Goal: Task Accomplishment & Management: Manage account settings

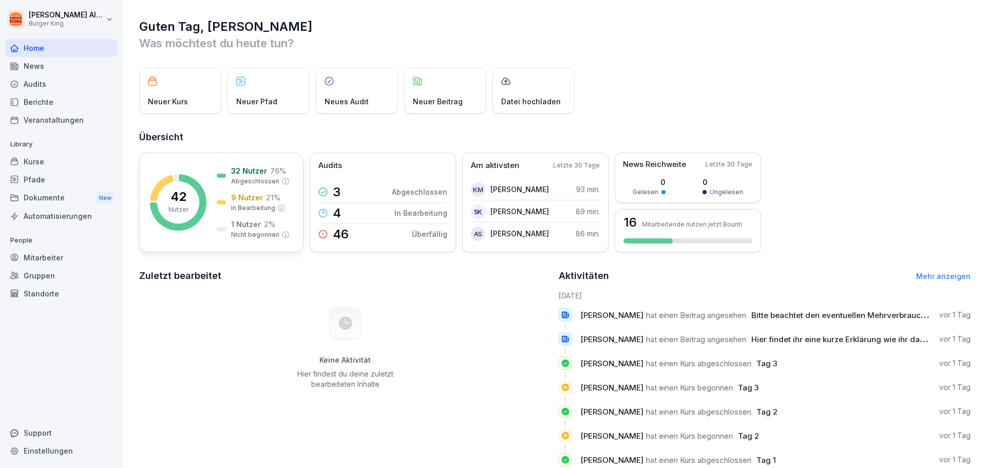
click at [190, 203] on rect at bounding box center [178, 202] width 56 height 56
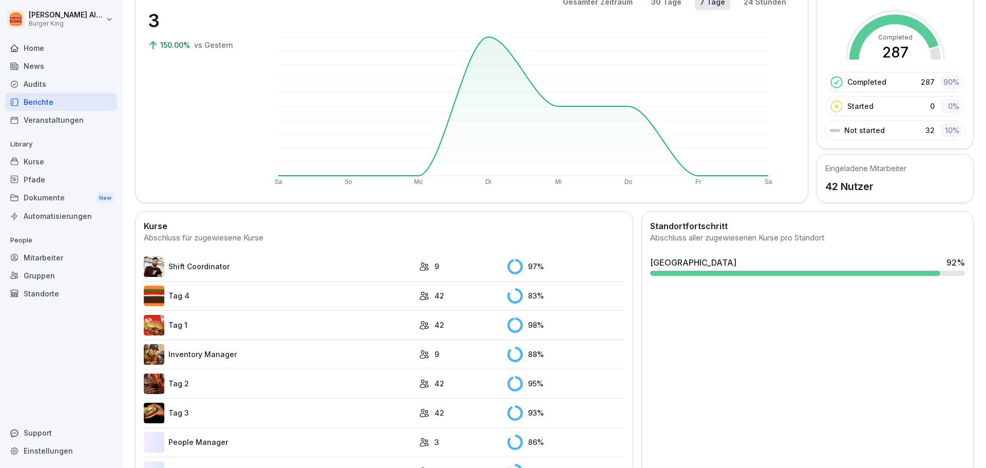
scroll to position [159, 0]
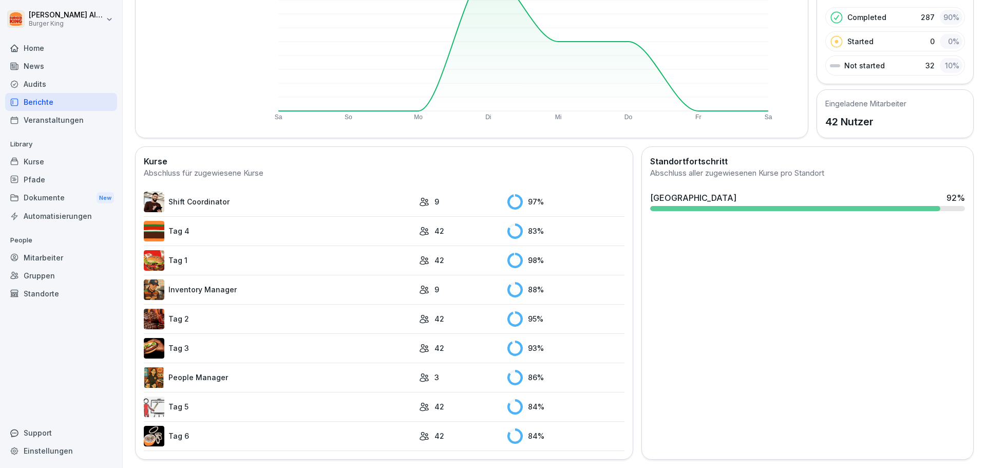
click at [371, 198] on link "Shift Coordinator" at bounding box center [279, 202] width 270 height 21
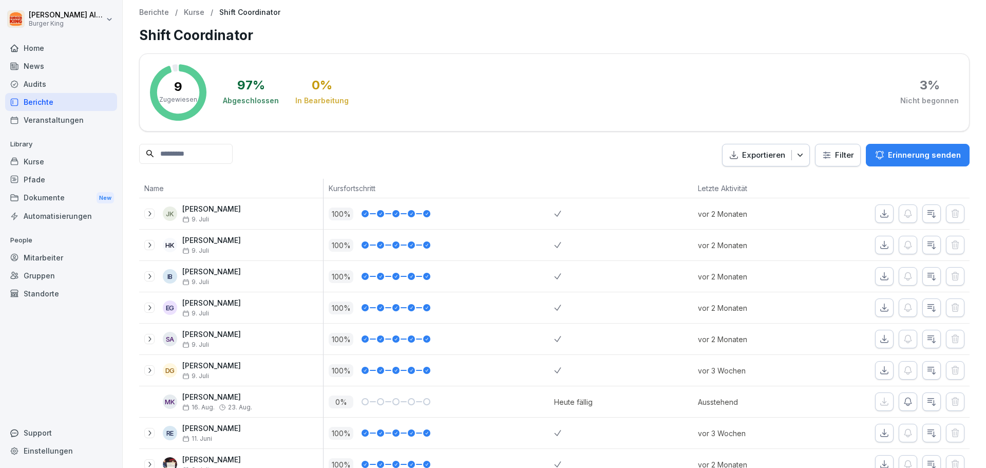
scroll to position [36, 0]
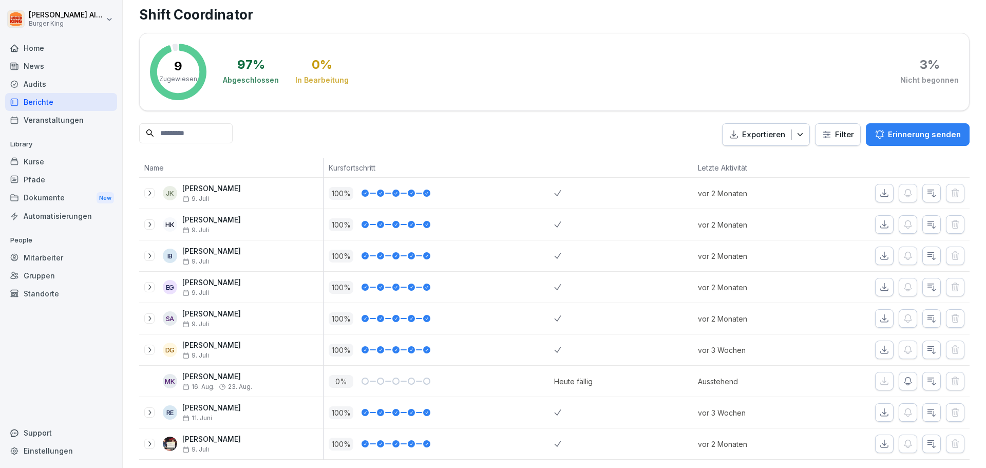
click at [166, 374] on div "MK" at bounding box center [170, 381] width 14 height 14
click at [55, 124] on div "Veranstaltungen" at bounding box center [61, 120] width 112 height 18
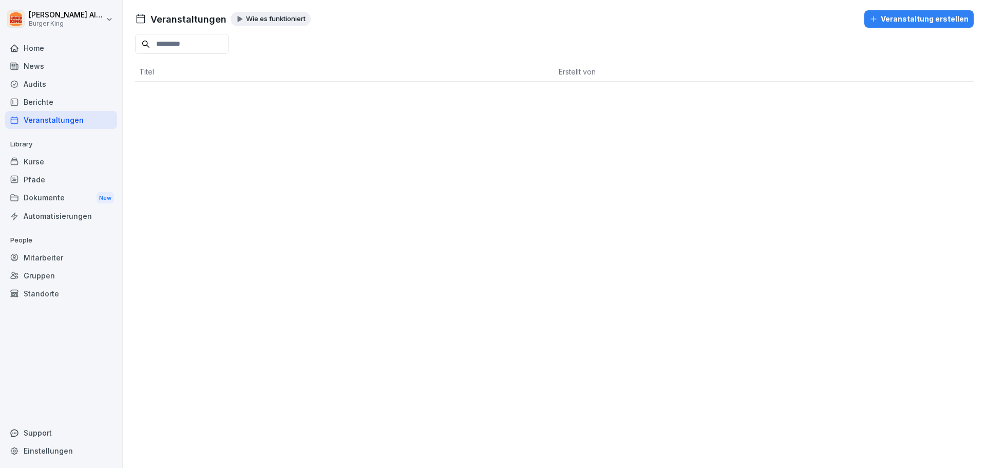
click at [38, 38] on div at bounding box center [61, 36] width 112 height 6
click at [40, 48] on div "Home" at bounding box center [61, 48] width 112 height 18
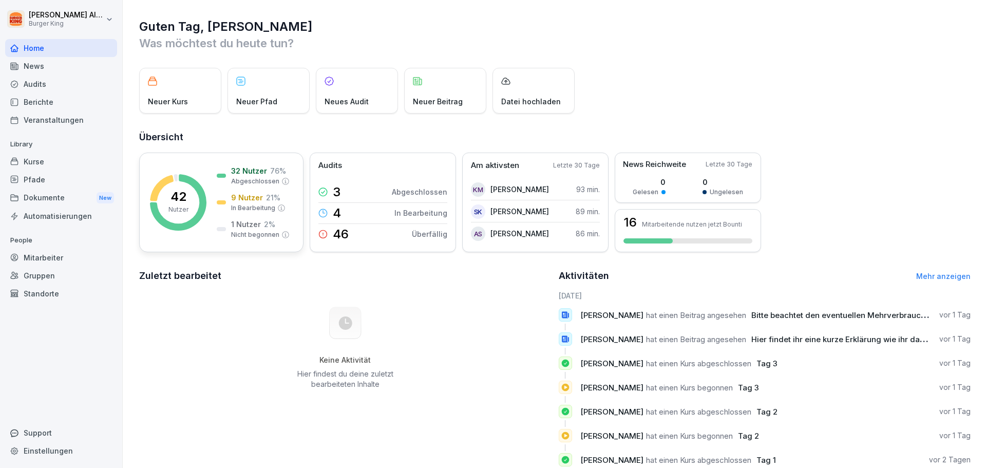
click at [193, 214] on rect at bounding box center [178, 202] width 56 height 56
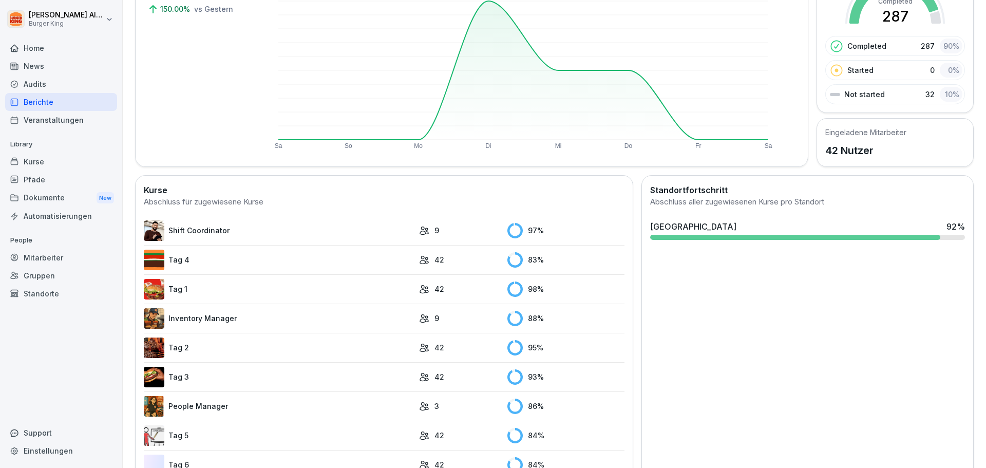
scroll to position [159, 0]
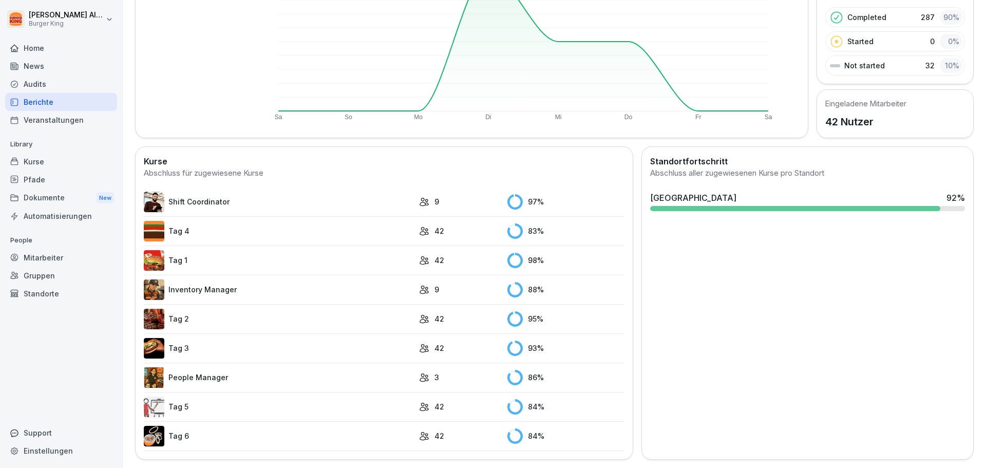
click at [200, 221] on link "Tag 4" at bounding box center [279, 231] width 270 height 21
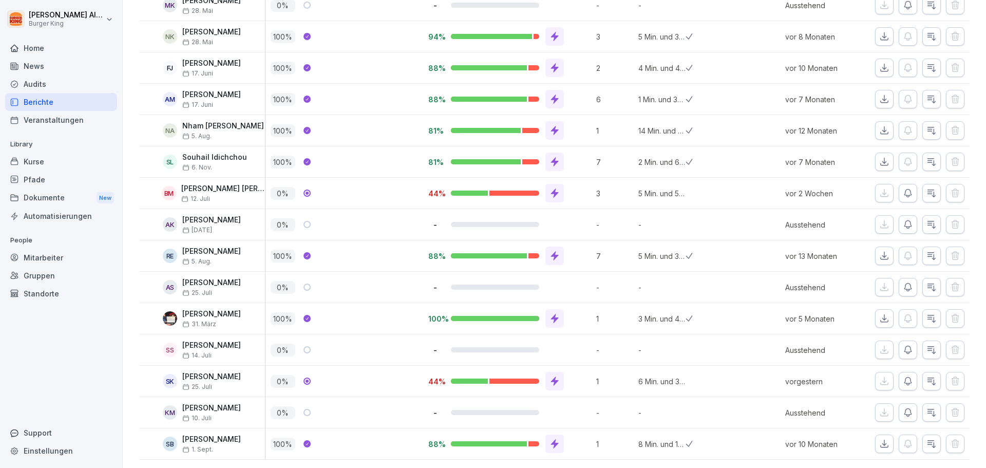
scroll to position [1070, 0]
click at [552, 188] on icon at bounding box center [555, 193] width 10 height 10
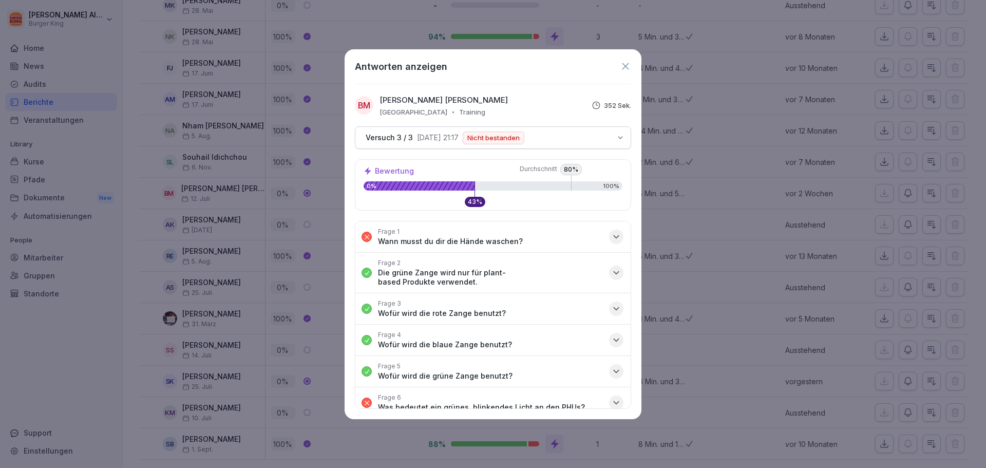
click at [597, 234] on button "Frage 1 Wann musst du dir die Hände waschen?" at bounding box center [492, 236] width 275 height 31
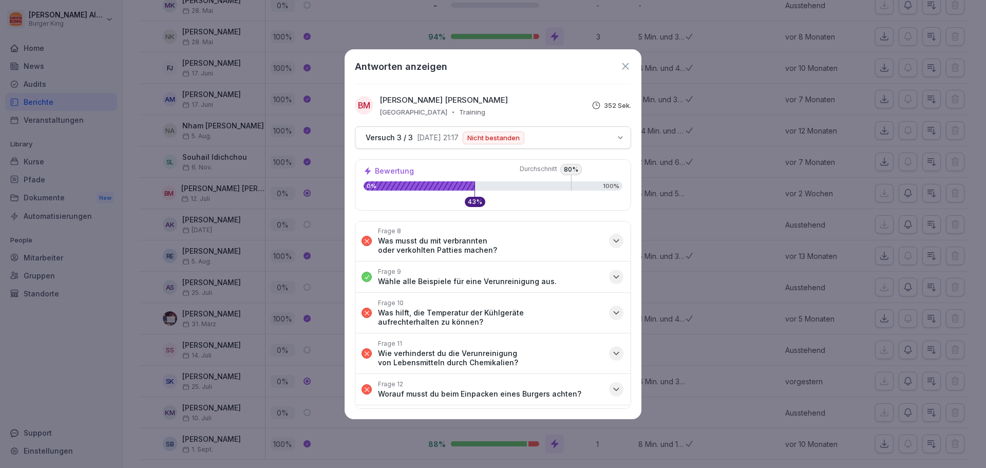
scroll to position [164, 0]
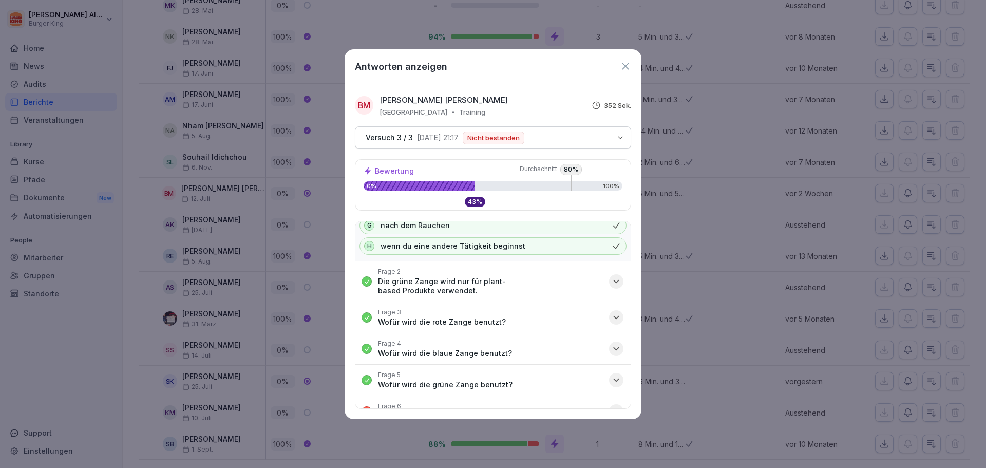
click at [571, 172] on p "80 %" at bounding box center [571, 169] width 22 height 11
click at [624, 64] on icon at bounding box center [625, 66] width 11 height 11
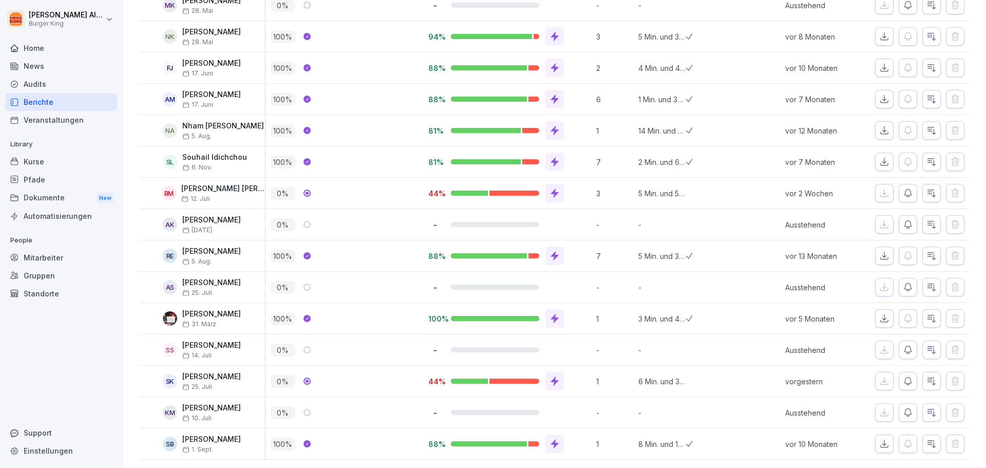
click at [168, 280] on div "as" at bounding box center [170, 287] width 14 height 14
click at [49, 198] on div "Dokumente New" at bounding box center [61, 197] width 112 height 19
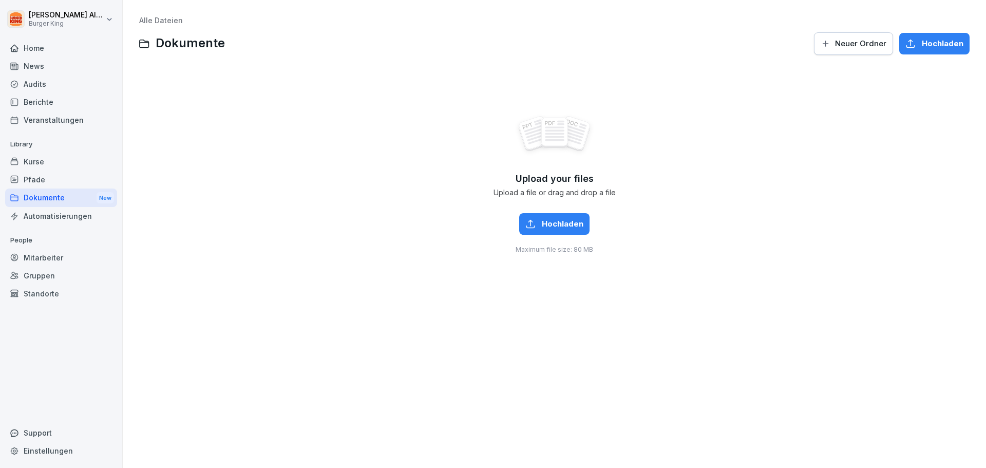
click at [52, 257] on div "Mitarbeiter" at bounding box center [61, 258] width 112 height 18
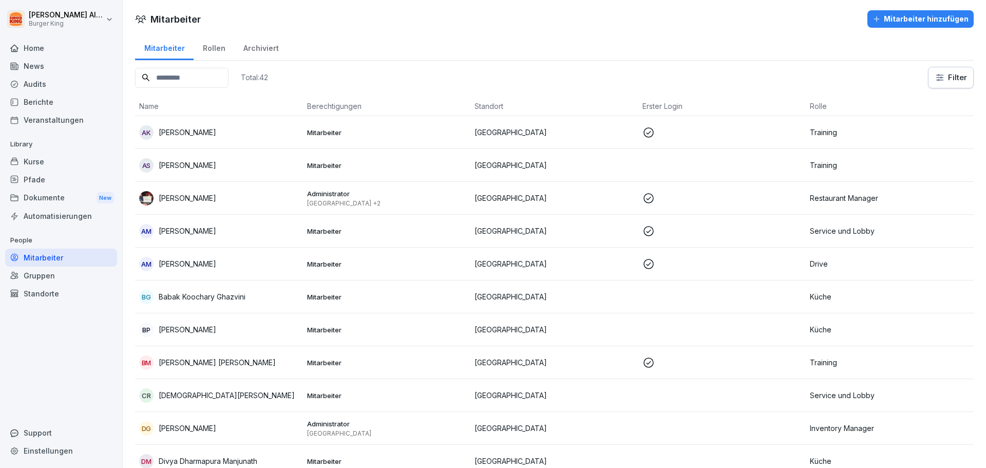
click at [214, 80] on input at bounding box center [181, 78] width 93 height 20
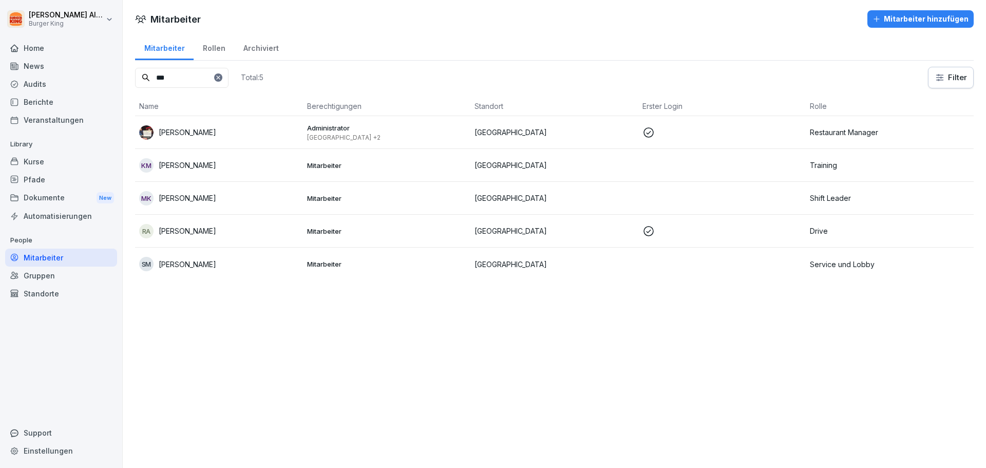
type input "***"
click at [196, 201] on p "[PERSON_NAME]" at bounding box center [188, 198] width 58 height 11
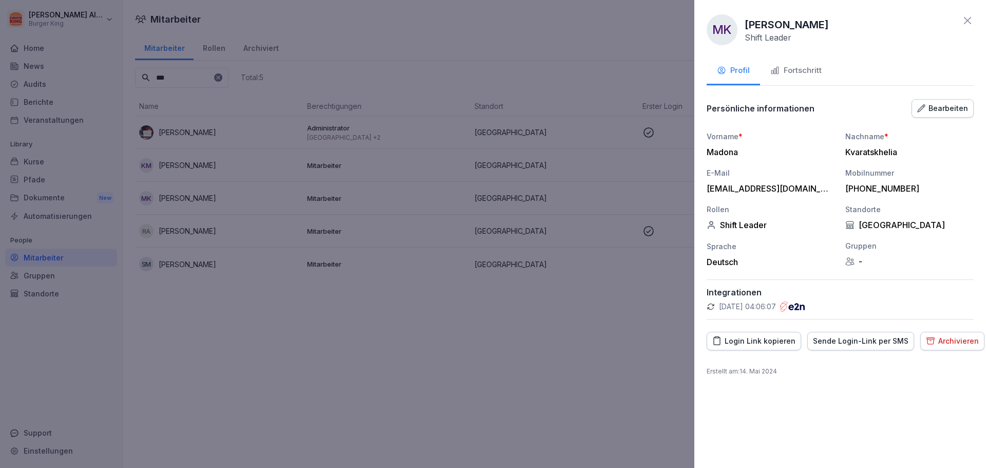
click at [945, 340] on div "Archivieren" at bounding box center [952, 340] width 53 height 11
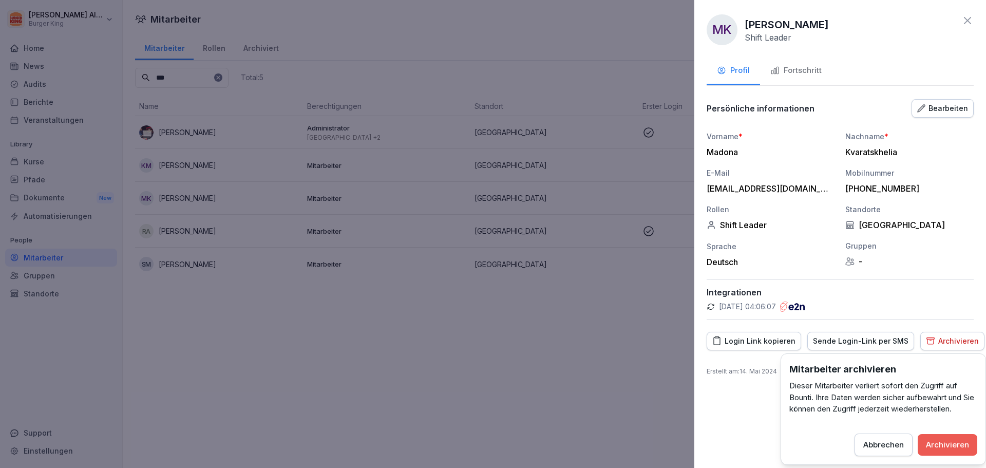
click at [965, 453] on button "Archivieren" at bounding box center [948, 445] width 60 height 22
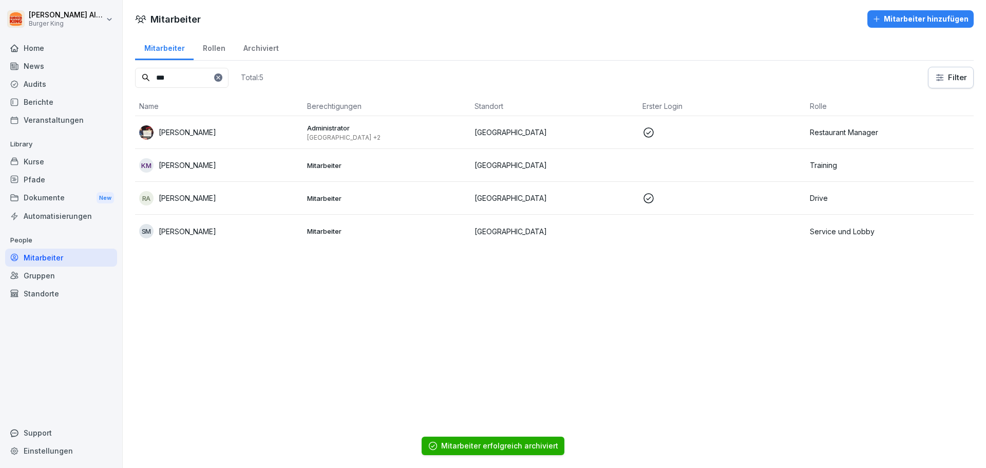
click at [72, 40] on div "Home" at bounding box center [61, 48] width 112 height 18
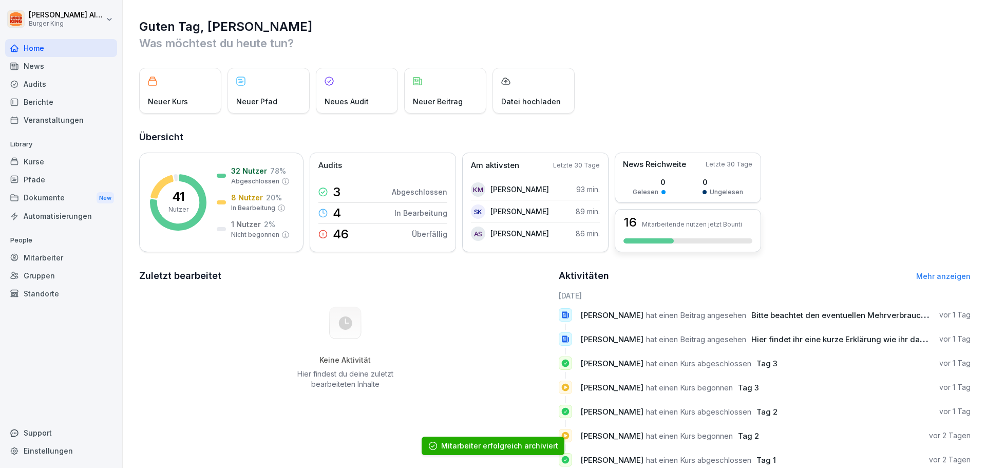
click at [672, 236] on div "16 Mitarbeitende nutzen jetzt Bounti" at bounding box center [688, 230] width 146 height 43
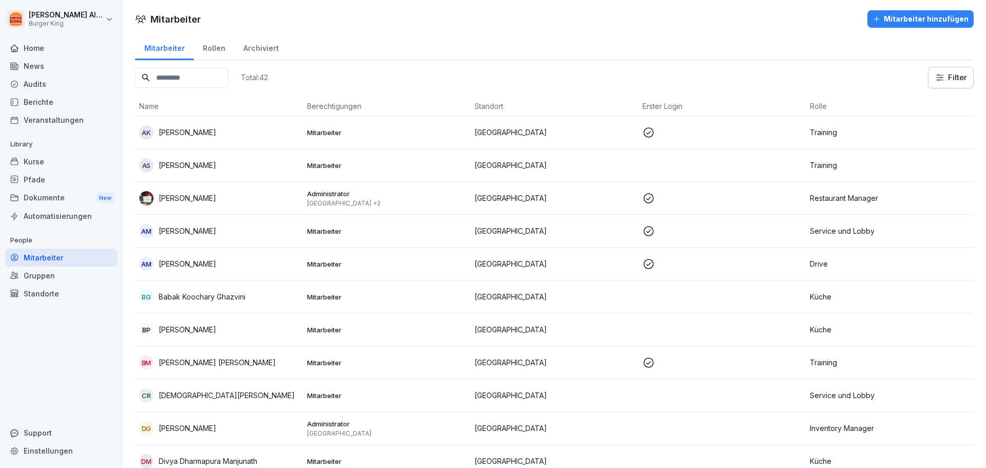
click at [314, 204] on p "Erlangen +2" at bounding box center [387, 203] width 160 height 8
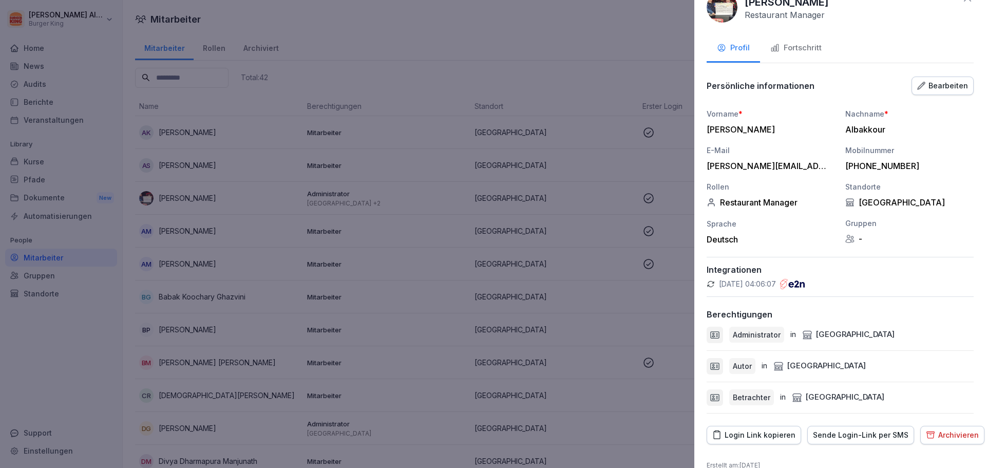
scroll to position [39, 0]
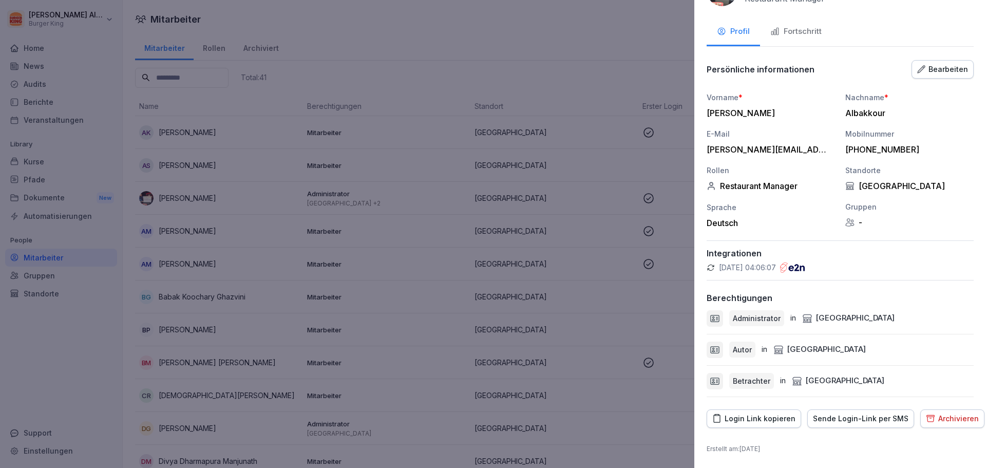
click at [308, 114] on div at bounding box center [493, 234] width 986 height 468
